Goal: Register for event/course

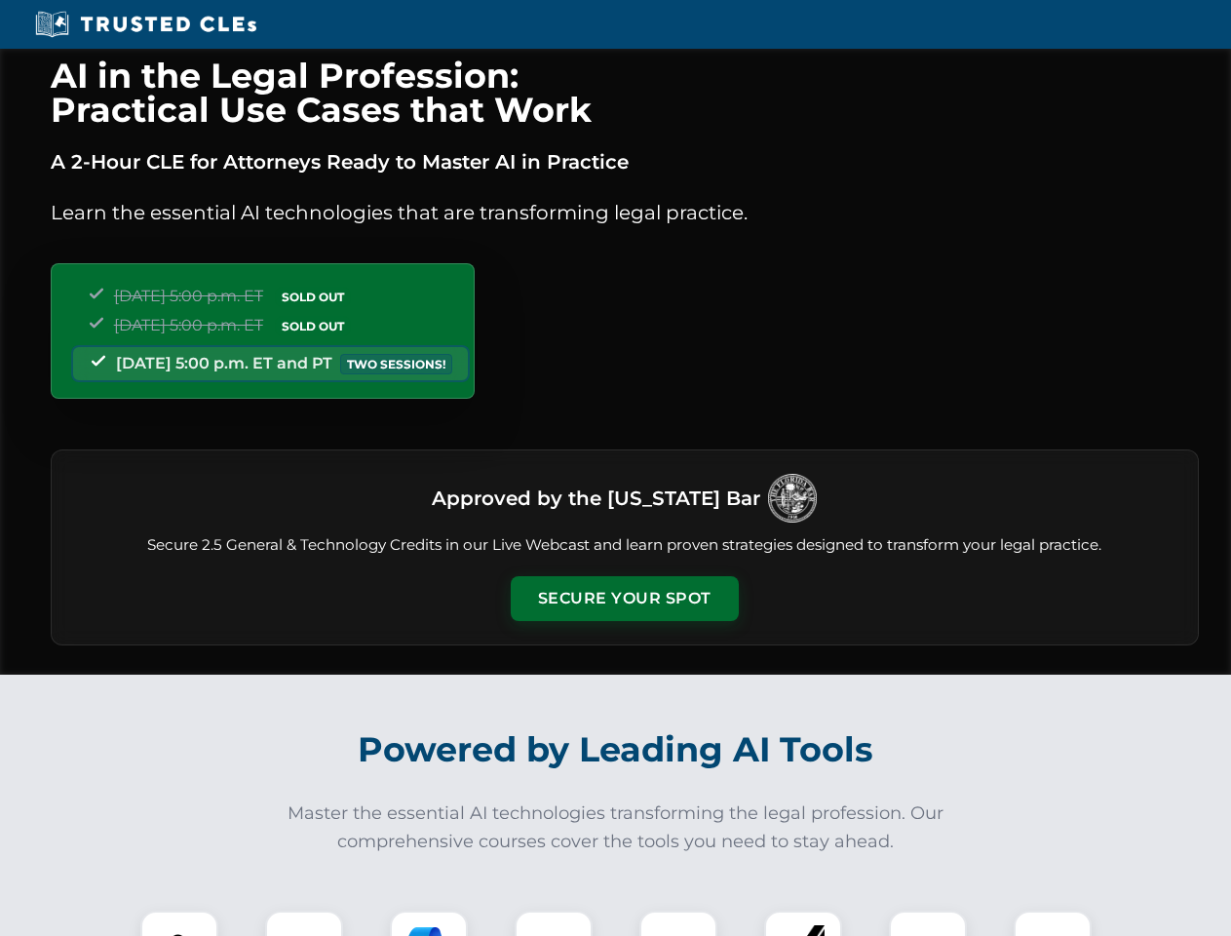
click at [624, 598] on button "Secure Your Spot" at bounding box center [625, 598] width 228 height 45
click at [179, 923] on img at bounding box center [179, 949] width 57 height 57
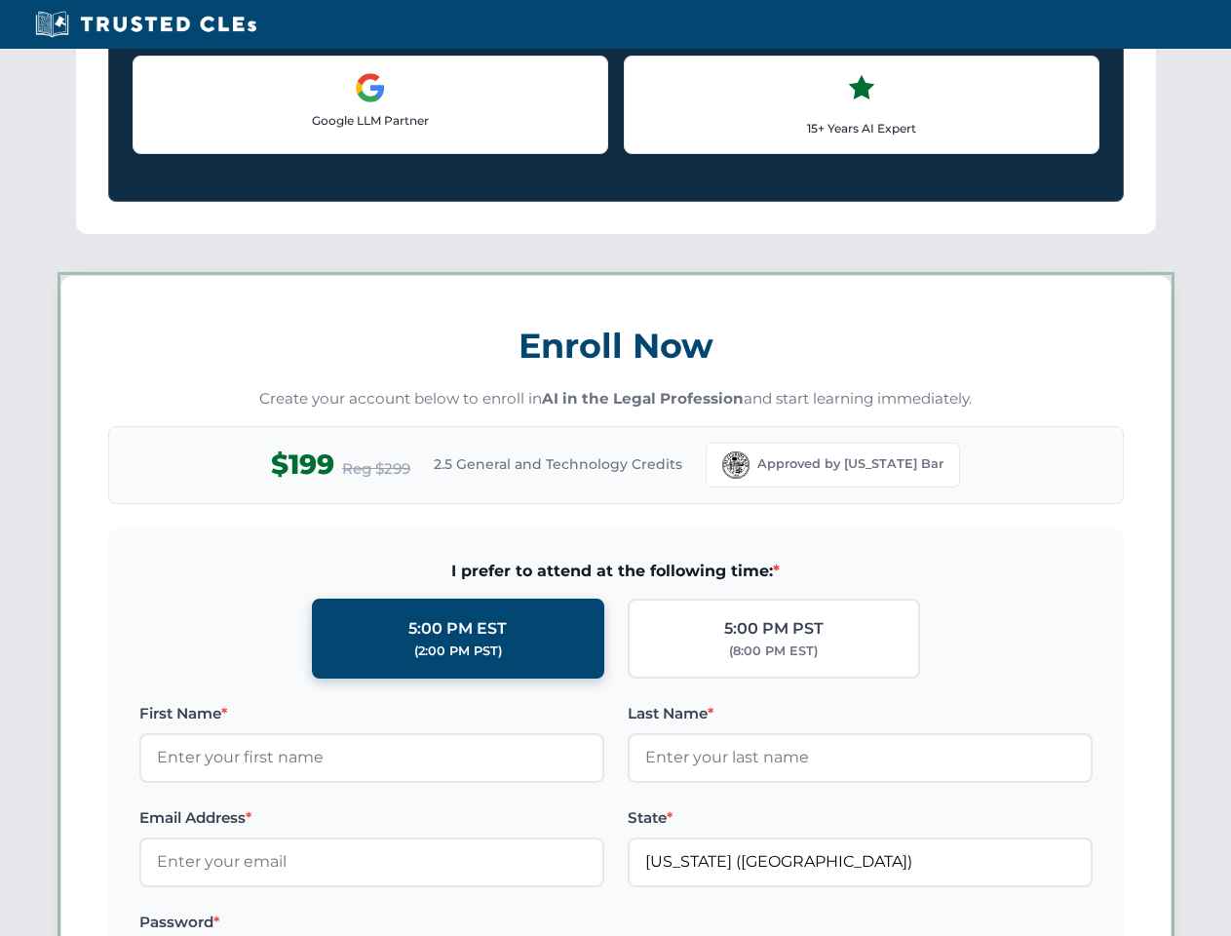
click at [429, 923] on label "Password *" at bounding box center [371, 921] width 465 height 23
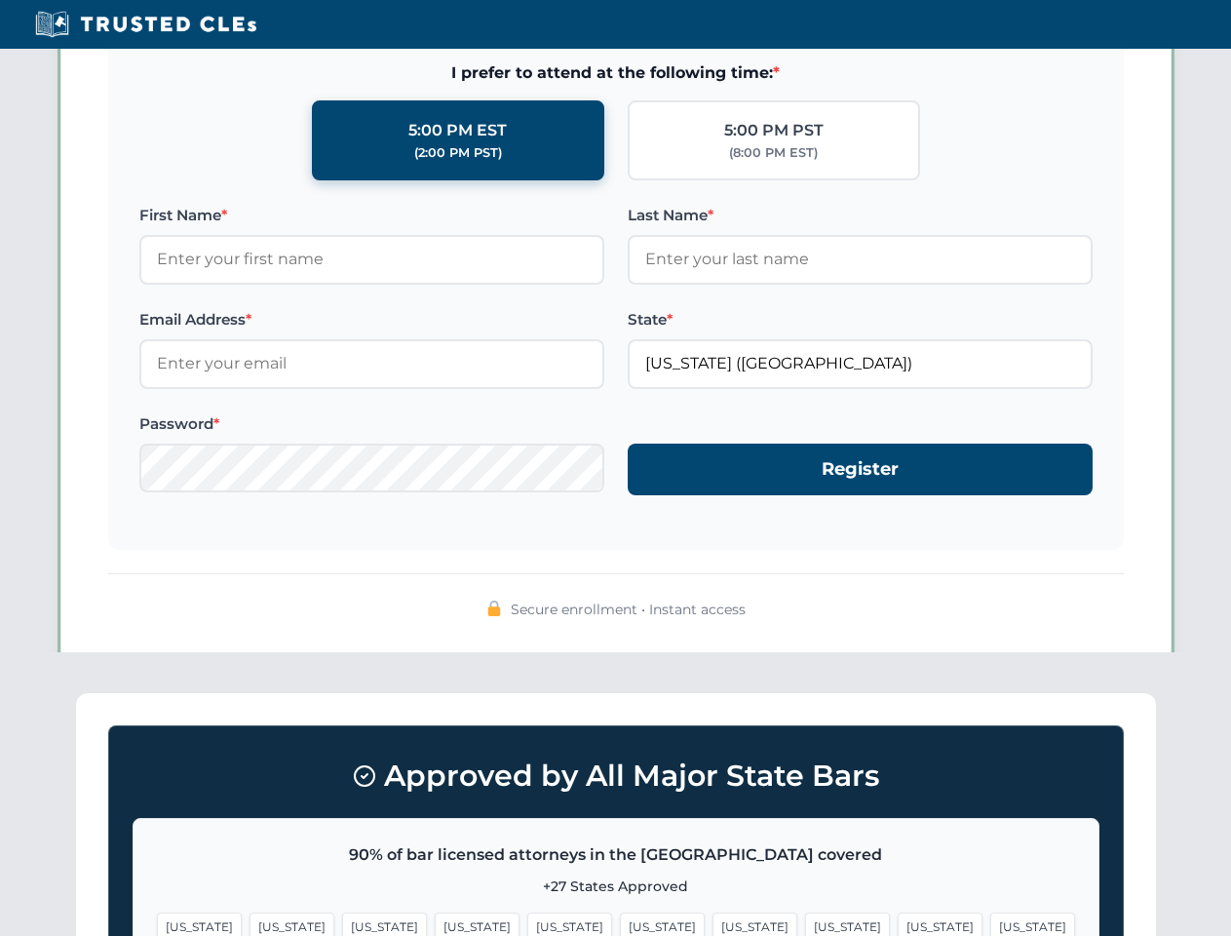
click at [898, 923] on span "[US_STATE]" at bounding box center [940, 926] width 85 height 28
